Goal: Task Accomplishment & Management: Complete application form

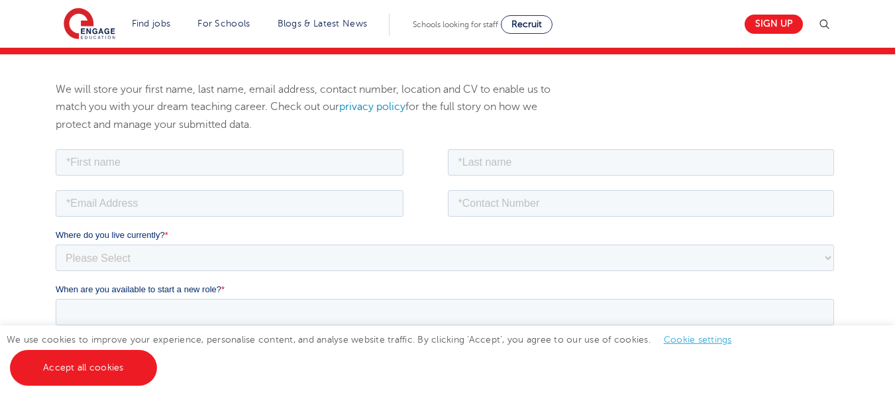
scroll to position [138, 0]
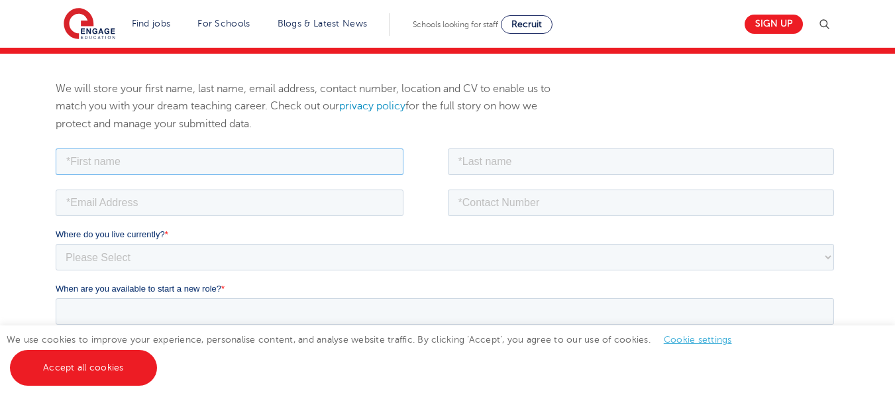
click at [193, 164] on input "text" at bounding box center [230, 161] width 348 height 27
type input "[PERSON_NAME]"
click at [482, 166] on input "text" at bounding box center [641, 161] width 387 height 27
type input "Dar"
click at [264, 207] on input "email" at bounding box center [230, 202] width 348 height 27
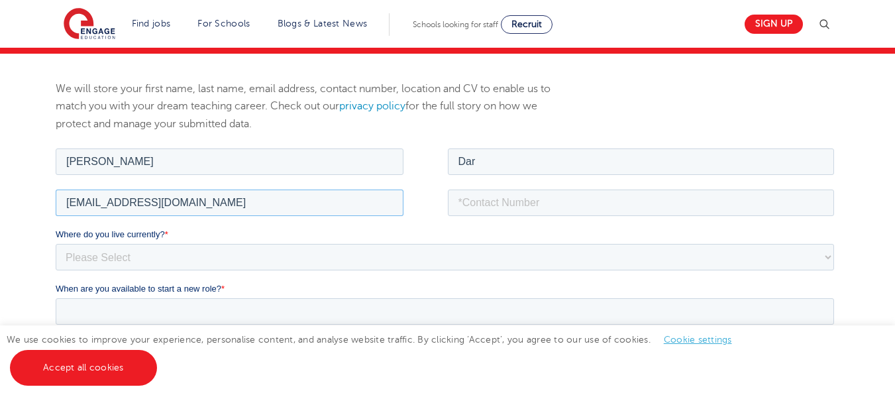
type input "[EMAIL_ADDRESS][DOMAIN_NAME]"
click at [201, 252] on select "Please Select [GEOGRAPHIC_DATA] [GEOGRAPHIC_DATA] [GEOGRAPHIC_DATA] [GEOGRAPHIC…" at bounding box center [445, 256] width 779 height 27
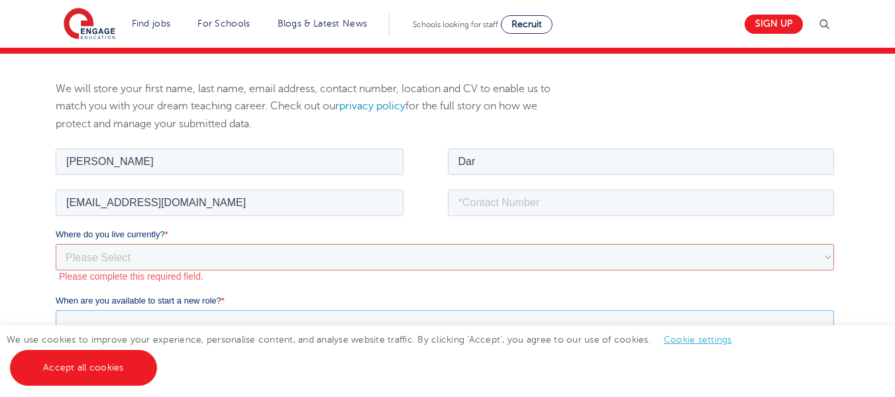
click at [144, 310] on input "When are you available to start a new role? *" at bounding box center [445, 322] width 779 height 27
click at [144, 255] on select "Please Select [GEOGRAPHIC_DATA] [GEOGRAPHIC_DATA] [GEOGRAPHIC_DATA] [GEOGRAPHIC…" at bounding box center [445, 256] width 779 height 27
select select "Asia"
click at [56, 243] on select "Please Select [GEOGRAPHIC_DATA] [GEOGRAPHIC_DATA] [GEOGRAPHIC_DATA] [GEOGRAPHIC…" at bounding box center [445, 256] width 779 height 27
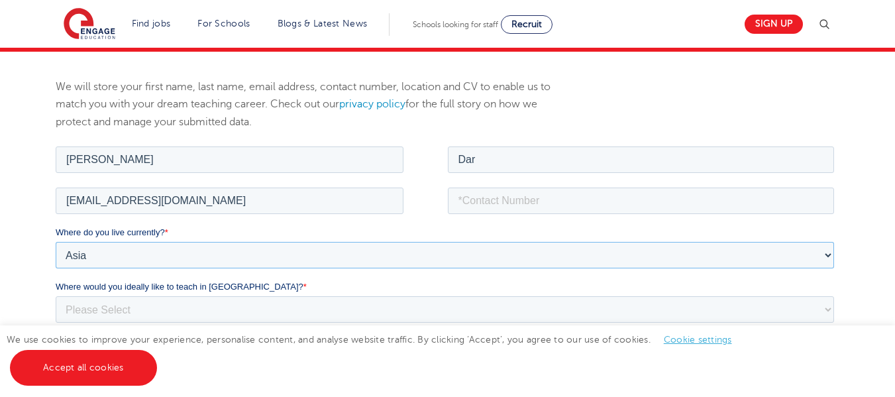
scroll to position [143, 0]
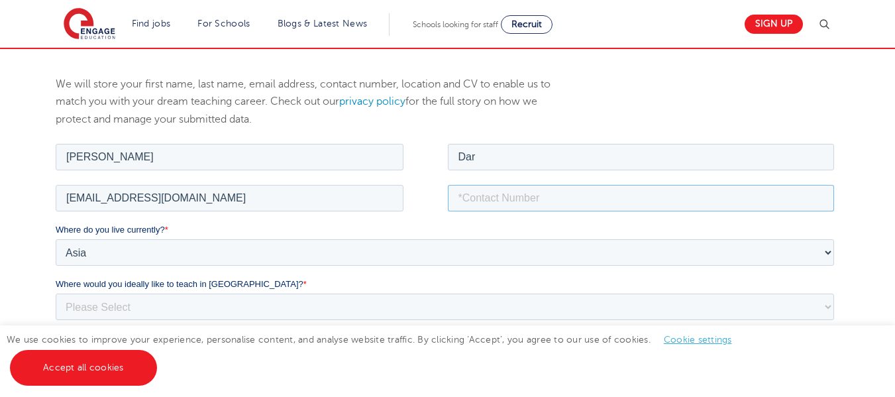
click at [510, 191] on input "tel" at bounding box center [641, 197] width 387 height 27
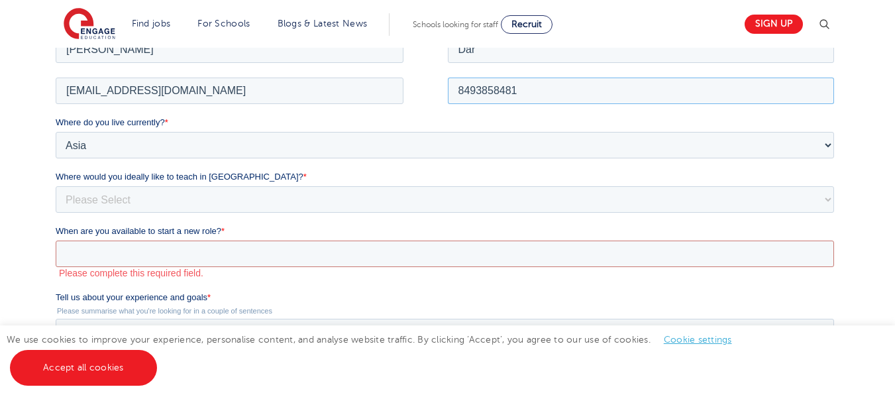
scroll to position [267, 0]
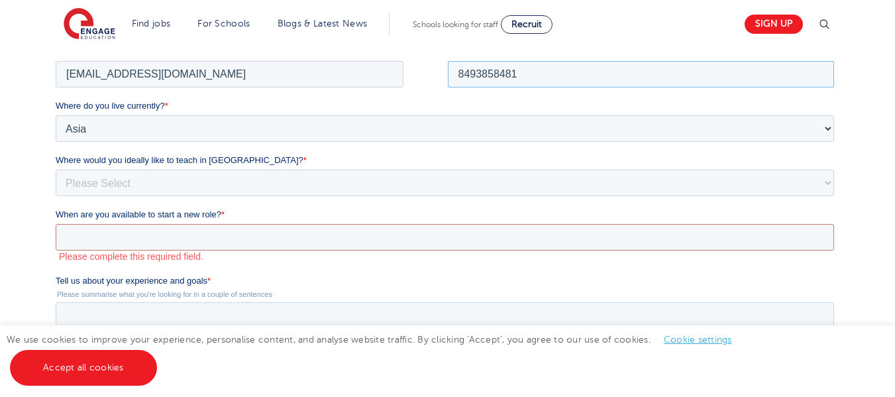
type input "8493858481"
click at [174, 180] on select "Please Select I'm flexible! [GEOGRAPHIC_DATA] Any city in [GEOGRAPHIC_DATA] [GE…" at bounding box center [445, 182] width 779 height 27
select select "Urban-Other"
click at [56, 169] on select "Please Select I'm flexible! [GEOGRAPHIC_DATA] Any city in [GEOGRAPHIC_DATA] [GE…" at bounding box center [445, 182] width 779 height 27
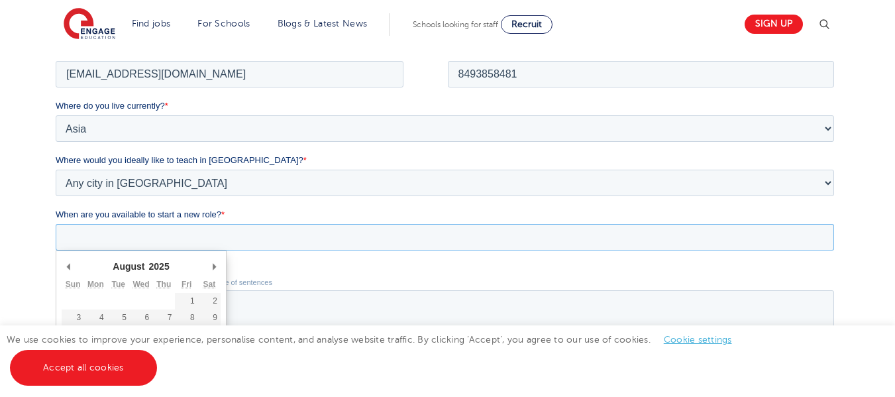
click at [195, 240] on input "When are you available to start a new role? *" at bounding box center [445, 236] width 779 height 27
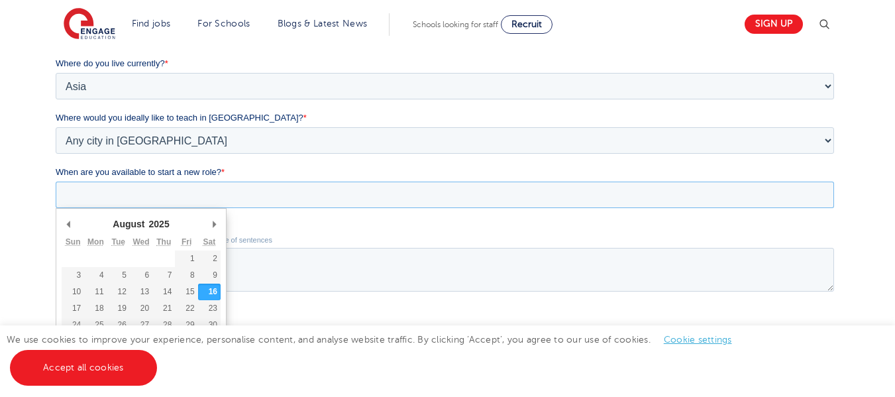
scroll to position [313, 0]
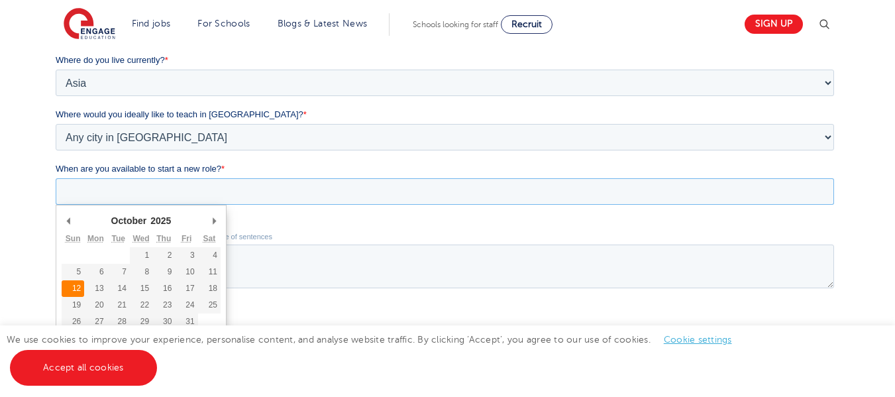
type div "[DATE]"
type input "[DATE]"
click at [151, 197] on input "[DATE]" at bounding box center [445, 191] width 779 height 27
type div "[DATE]"
type input "[DATE]"
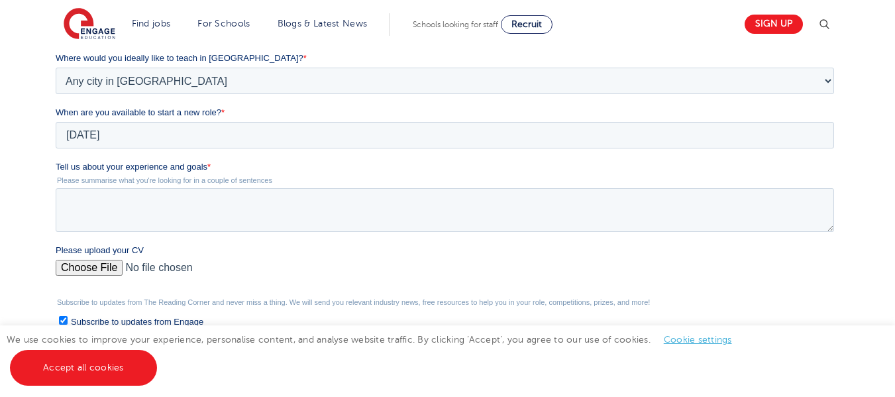
scroll to position [372, 0]
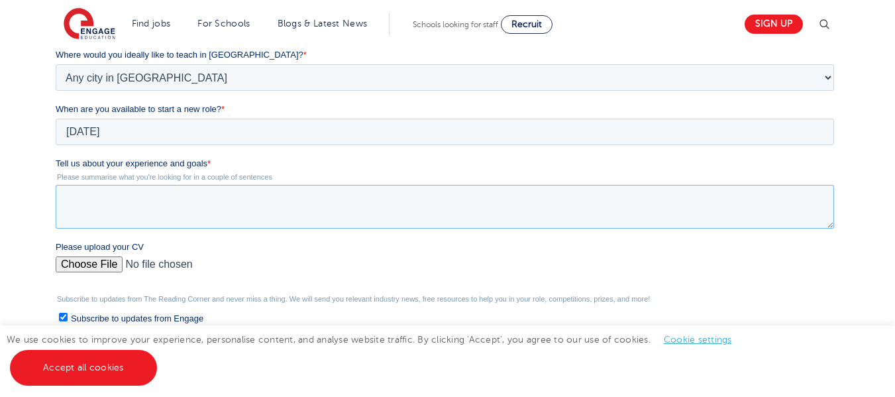
click at [144, 201] on textarea "Tell us about your experience and goals *" at bounding box center [445, 207] width 779 height 44
click at [244, 193] on textarea "Tell us about your experience and goals *" at bounding box center [445, 207] width 779 height 44
paste textarea "Four and half year experience in teaching as worked (and still working) in [GEO…"
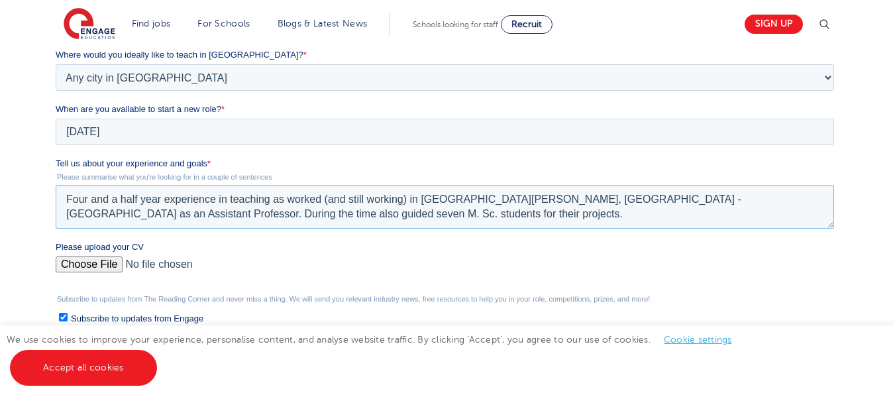
click at [188, 202] on textarea "Four and a half year experience in teaching as worked (and still working) in [G…" at bounding box center [445, 207] width 779 height 44
click at [148, 201] on textarea "Four and a half year of experience in teaching as worked (and still working) in…" at bounding box center [445, 207] width 779 height 44
click at [297, 201] on textarea "Four and a half years of experience in teaching as worked (and still working) i…" at bounding box center [445, 207] width 779 height 44
click at [120, 212] on textarea "Four and a half years of experience in teaching, as worked (and still working) …" at bounding box center [445, 207] width 779 height 44
click at [154, 216] on textarea "Four and a half years of experience in teaching, as worked (and still working) …" at bounding box center [445, 207] width 779 height 44
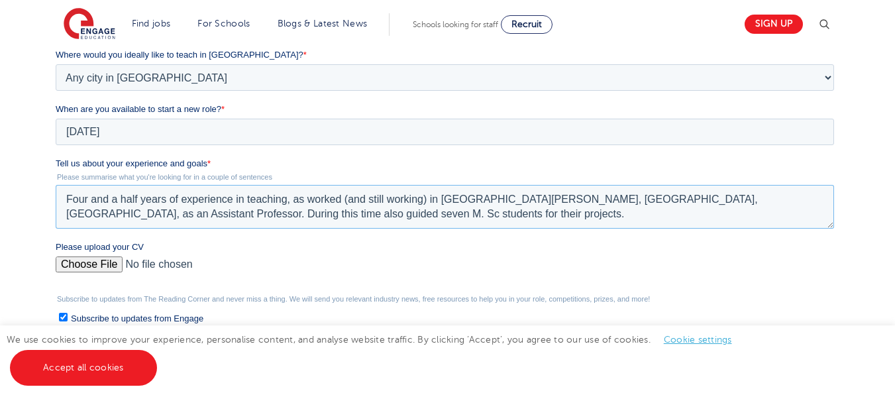
click at [155, 215] on textarea "Four and a half years of experience in teaching, as worked (and still working) …" at bounding box center [445, 207] width 779 height 44
click at [739, 169] on label "Tell us about your experience and goals *" at bounding box center [448, 163] width 784 height 13
click at [739, 185] on textarea "Four and a half years of experience in teaching, as worked (and still working) …" at bounding box center [445, 207] width 779 height 44
click at [398, 211] on textarea "Four and a half years of experience in teaching, as worked (and still working) …" at bounding box center [445, 207] width 779 height 44
paste textarea "Seeking a position in the teaching line to share my knowledge for the growth of…"
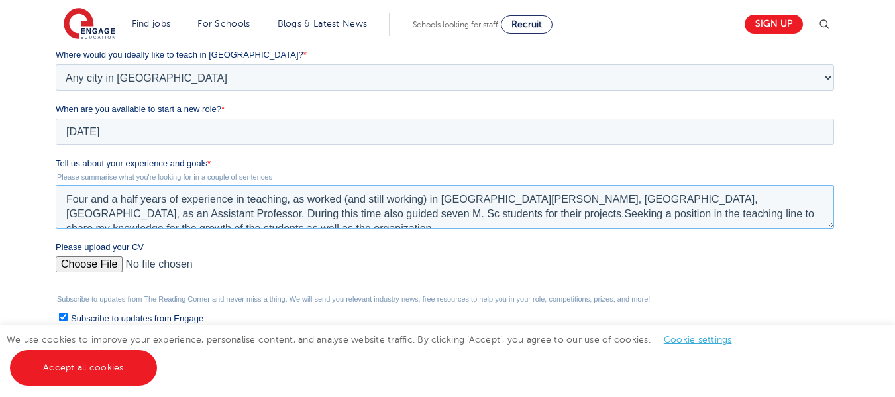
scroll to position [6, 0]
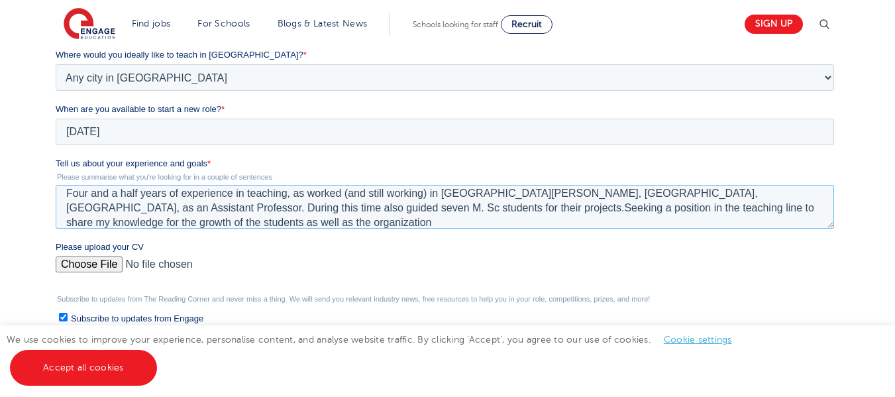
click at [433, 205] on textarea "Four and a half years of experience in teaching, as worked (and still working) …" at bounding box center [445, 207] width 779 height 44
click at [468, 209] on textarea "Four and a half years of experience in teaching, as worked (and still working) …" at bounding box center [445, 207] width 779 height 44
click at [303, 219] on textarea "Four and a half years of experience in teaching, as worked (and still working) …" at bounding box center [445, 207] width 779 height 44
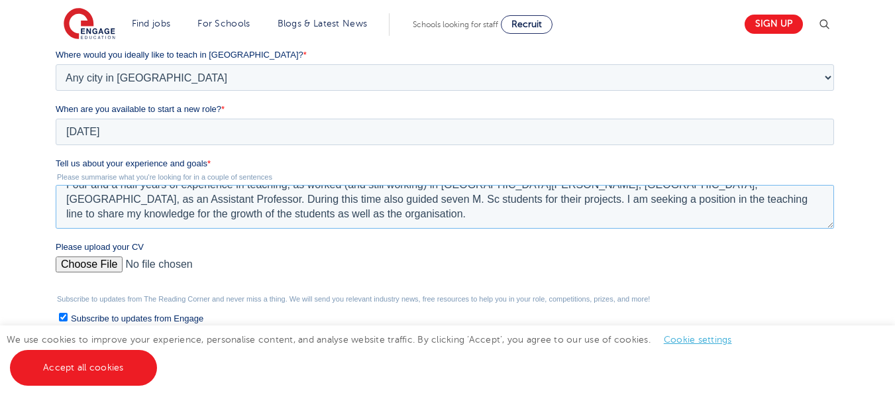
scroll to position [373, 0]
click at [275, 213] on textarea "Four and a half years of experience in teaching, as worked (and still working) …" at bounding box center [445, 206] width 779 height 44
click at [635, 197] on textarea "Four and a half years of experience in teaching, as worked (and still working) …" at bounding box center [445, 206] width 779 height 44
type textarea "Four and a half years of experience in teaching, as worked (and still working) …"
click at [111, 261] on input "Please upload your CV" at bounding box center [445, 269] width 779 height 27
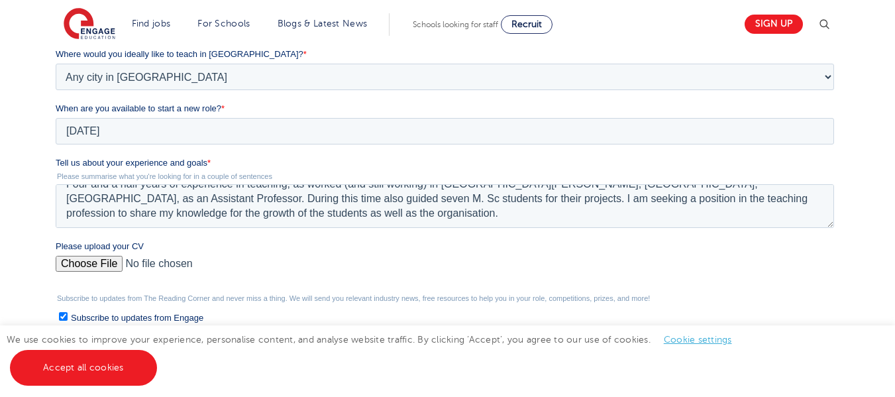
type input "C:\fakepath\Talib_Resume1[1]new.docx"
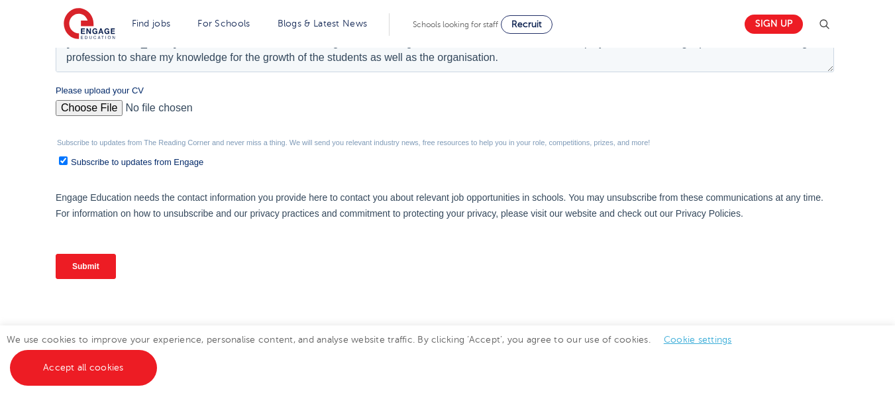
scroll to position [528, 0]
click at [99, 273] on input "Submit" at bounding box center [86, 266] width 60 height 25
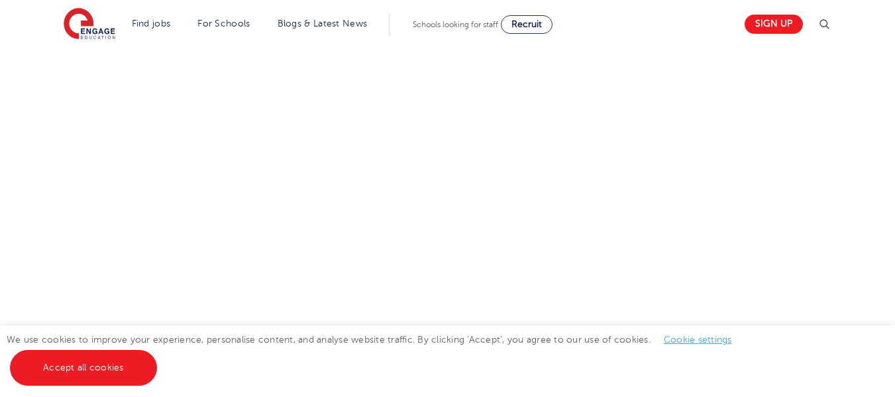
scroll to position [771, 0]
click at [651, 195] on div "Let us know more about you!" at bounding box center [448, 63] width 804 height 761
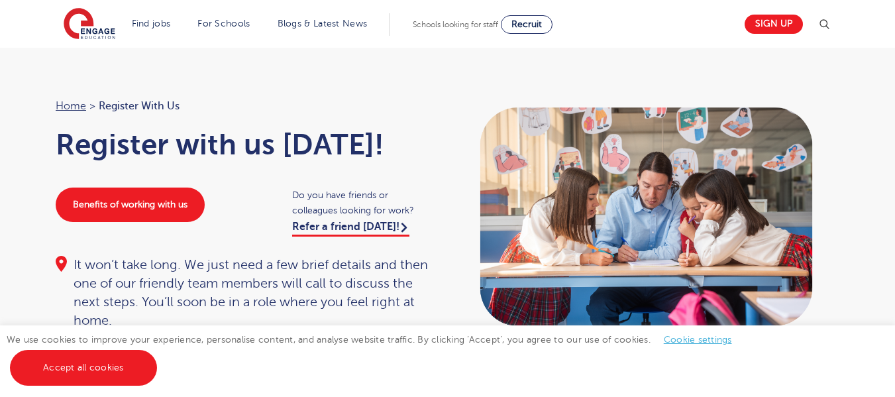
scroll to position [0, 0]
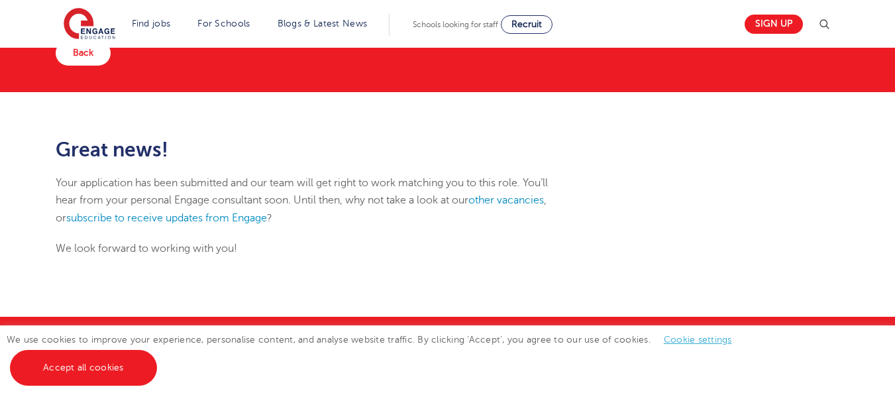
scroll to position [96, 0]
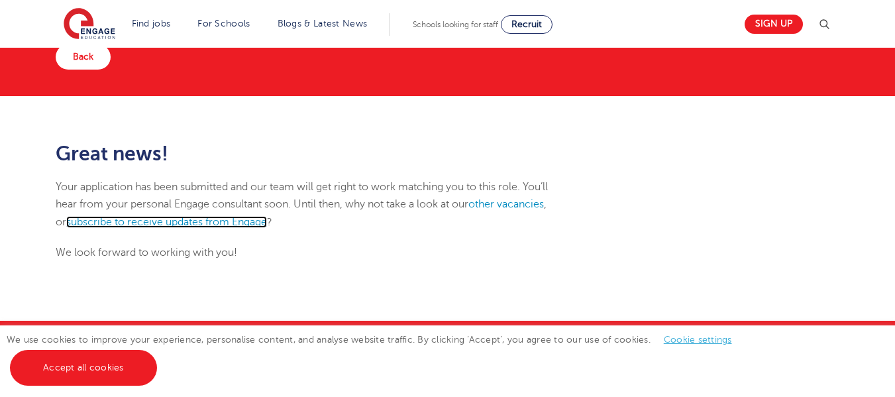
click at [175, 221] on link "subscribe to receive updates from Engage" at bounding box center [166, 222] width 201 height 12
